Goal: Task Accomplishment & Management: Complete application form

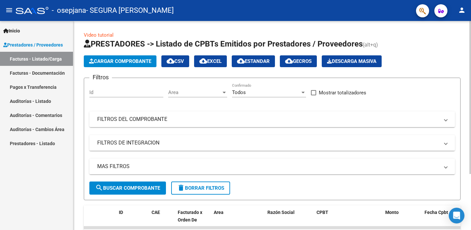
click at [117, 61] on span "Cargar Comprobante" at bounding box center [120, 61] width 62 height 6
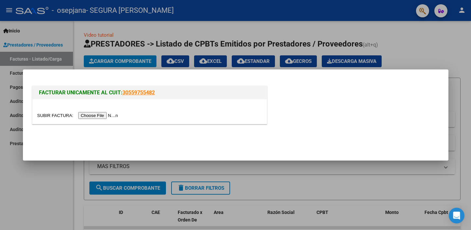
click at [108, 114] on input "file" at bounding box center [78, 115] width 83 height 7
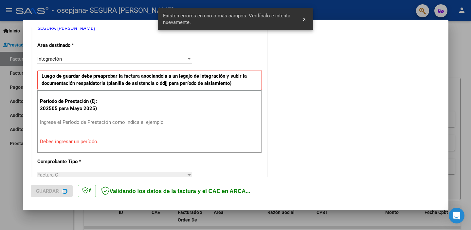
scroll to position [141, 0]
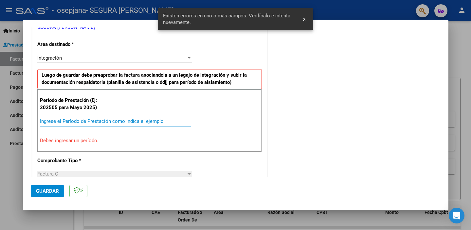
click at [94, 121] on input "Ingrese el Período de Prestación como indica el ejemplo" at bounding box center [115, 121] width 151 height 6
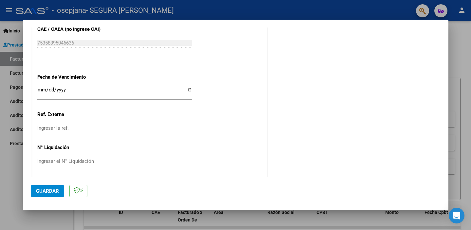
scroll to position [427, 0]
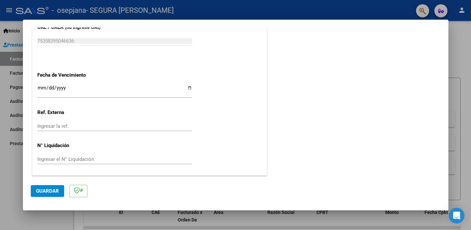
type input "202508"
click at [38, 88] on input "Ingresar la fecha" at bounding box center [114, 90] width 155 height 10
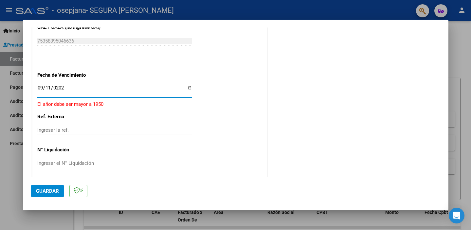
type input "[DATE]"
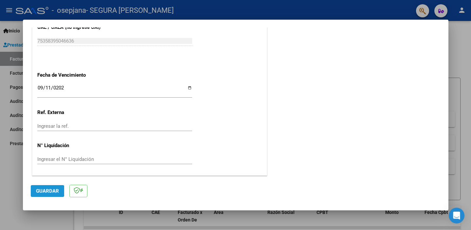
click at [55, 193] on span "Guardar" at bounding box center [47, 191] width 23 height 6
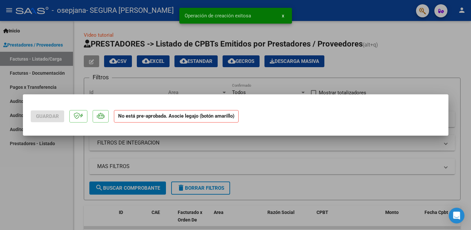
scroll to position [0, 0]
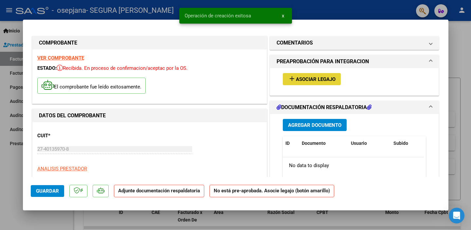
click at [314, 81] on span "Asociar Legajo" at bounding box center [316, 79] width 40 height 6
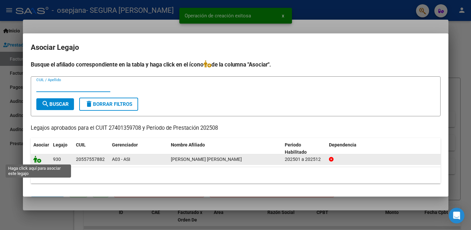
click at [38, 160] on icon at bounding box center [37, 159] width 8 height 7
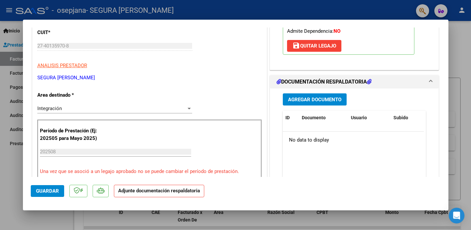
scroll to position [102, 0]
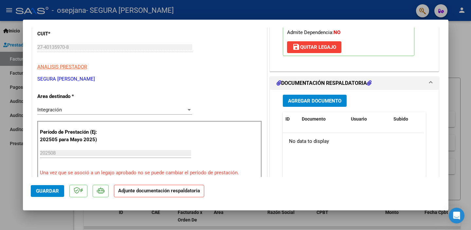
click at [316, 104] on span "Agregar Documento" at bounding box center [314, 101] width 53 height 6
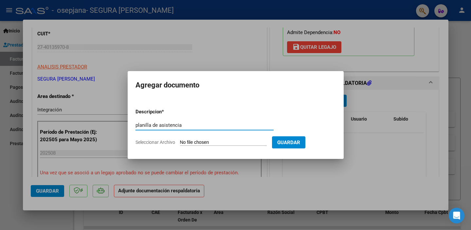
type input "planilla de asistencia"
click at [221, 143] on input "Seleccionar Archivo" at bounding box center [223, 143] width 87 height 6
type input "C:\fakepath\Eve planilla.pdf"
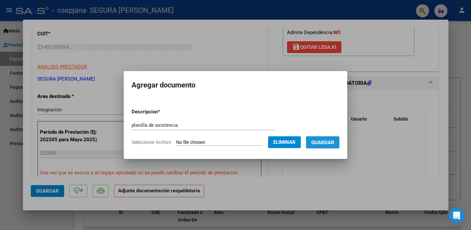
drag, startPoint x: 328, startPoint y: 144, endPoint x: 333, endPoint y: 110, distance: 34.2
click at [328, 144] on span "Guardar" at bounding box center [323, 143] width 23 height 6
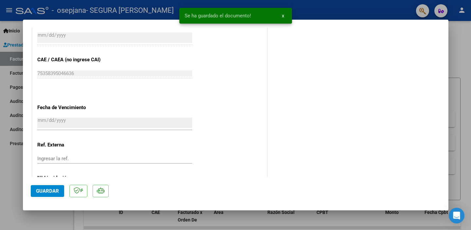
scroll to position [408, 0]
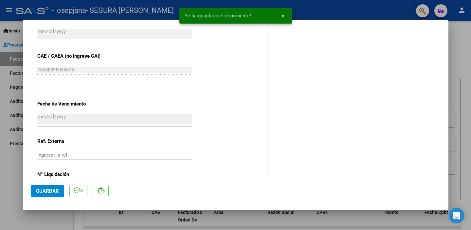
click at [47, 195] on button "Guardar" at bounding box center [47, 191] width 33 height 12
click at [463, 84] on div at bounding box center [235, 115] width 471 height 230
type input "$ 0,00"
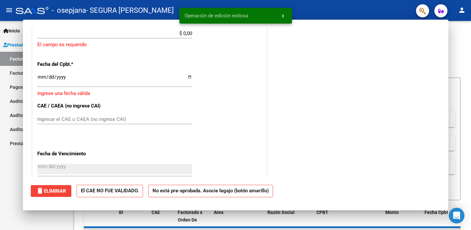
scroll to position [454, 0]
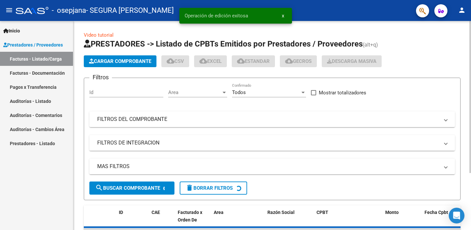
click at [457, 80] on form "Filtros Id Area Area Todos Confirmado Mostrar totalizadores FILTROS DEL COMPROB…" at bounding box center [272, 139] width 377 height 123
